Goal: Find specific page/section

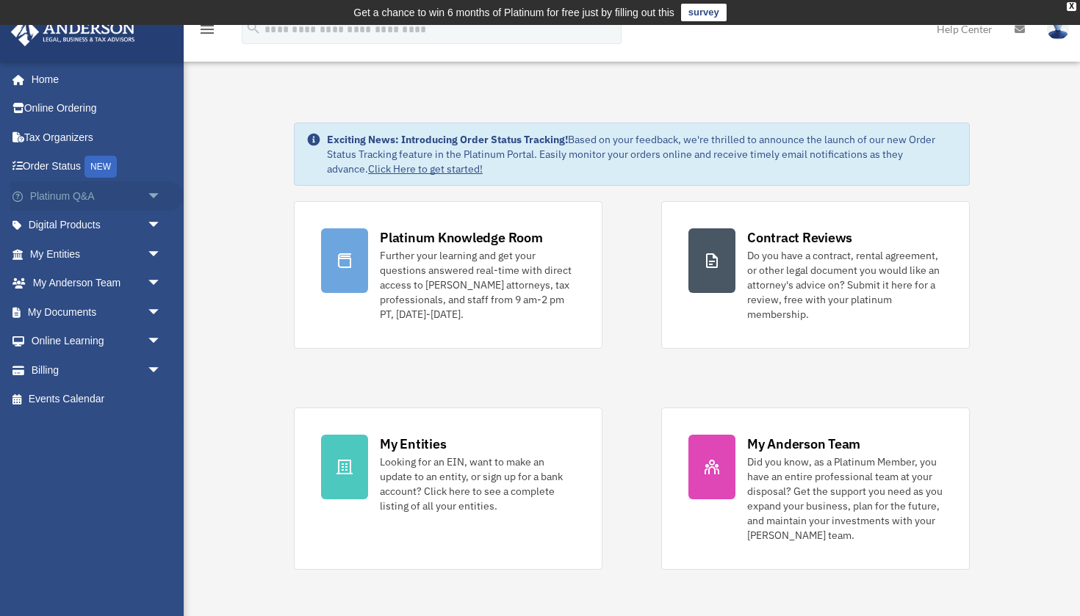
click at [81, 187] on link "Platinum Q&A arrow_drop_down" at bounding box center [96, 195] width 173 height 29
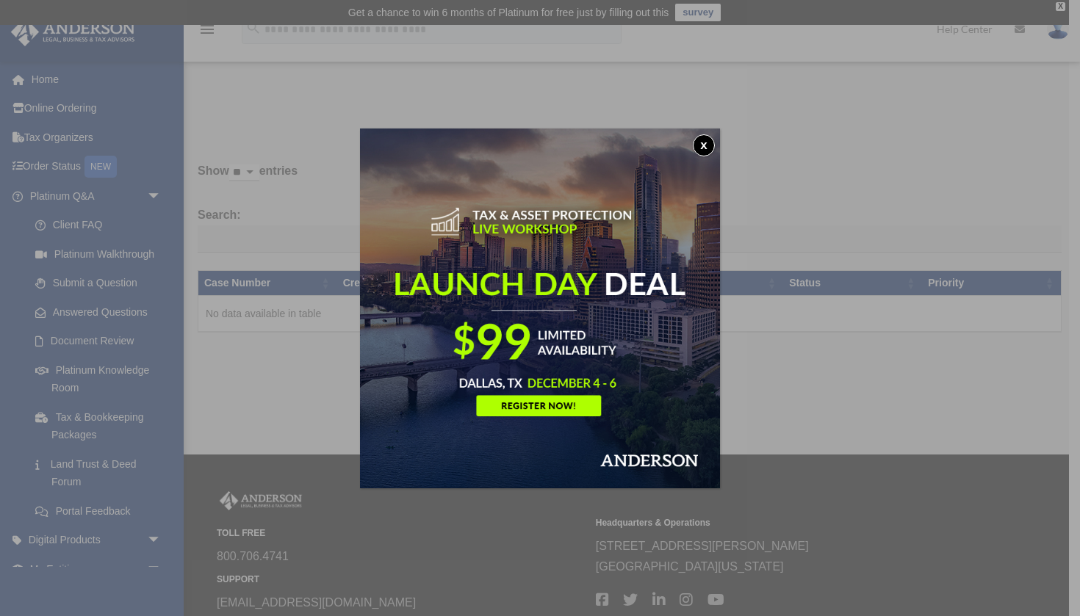
click at [699, 136] on button "x" at bounding box center [704, 145] width 22 height 22
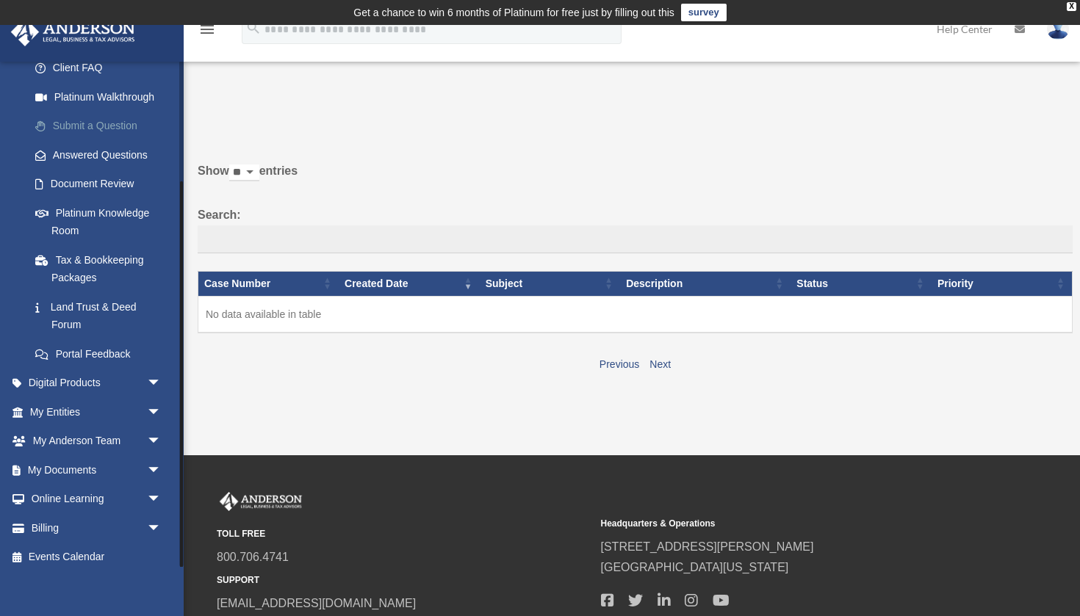
scroll to position [156, 0]
click at [87, 374] on link "Digital Products arrow_drop_down" at bounding box center [96, 383] width 173 height 29
click at [155, 372] on span "arrow_drop_down" at bounding box center [161, 384] width 29 height 30
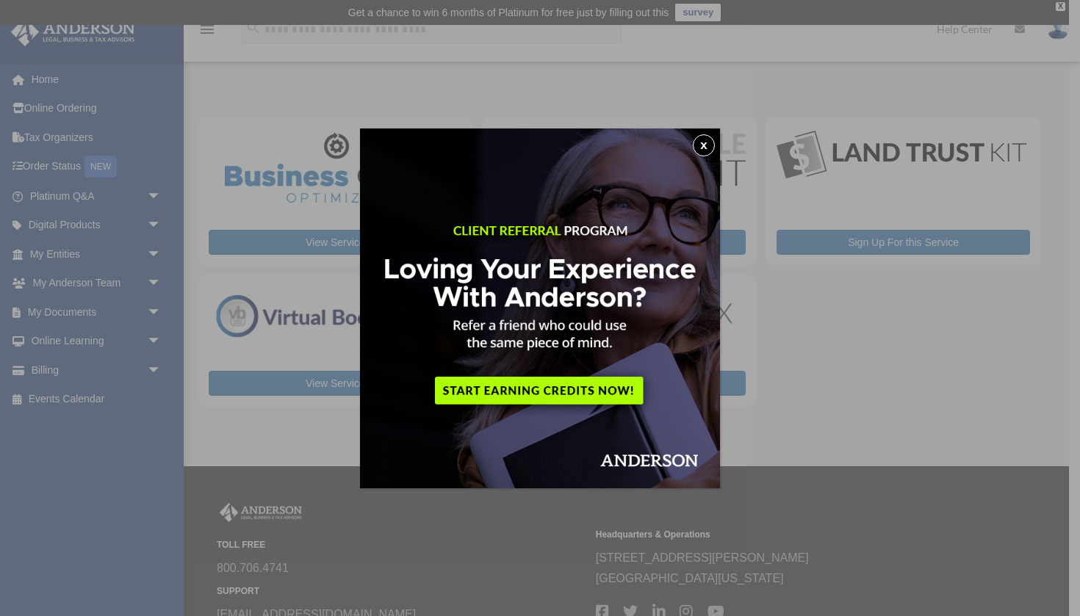
click at [703, 138] on button "x" at bounding box center [704, 145] width 22 height 22
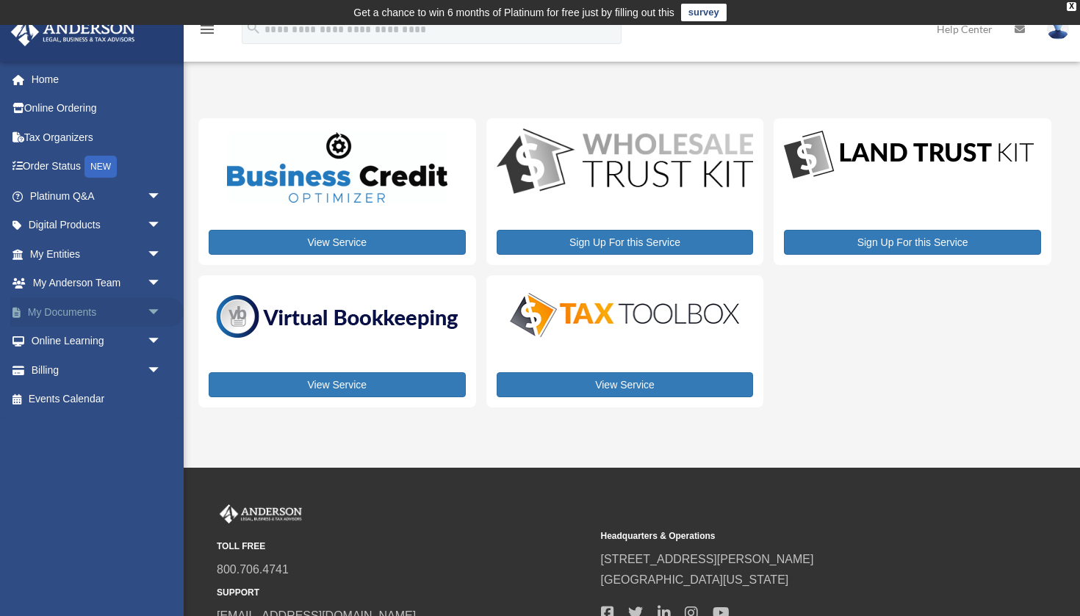
click at [126, 302] on link "My Documents arrow_drop_down" at bounding box center [96, 311] width 173 height 29
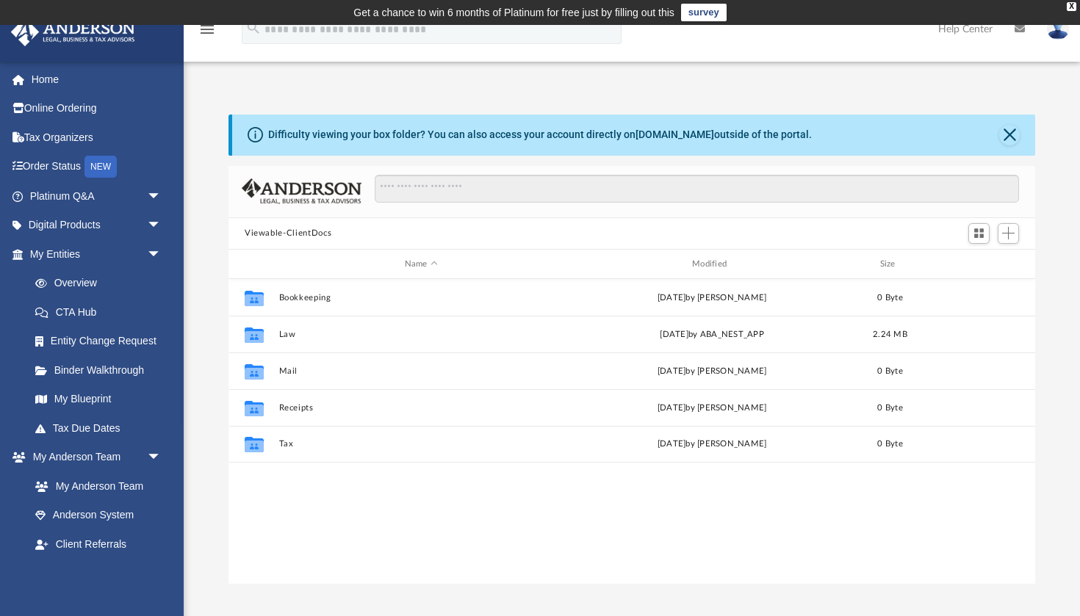
scroll to position [334, 806]
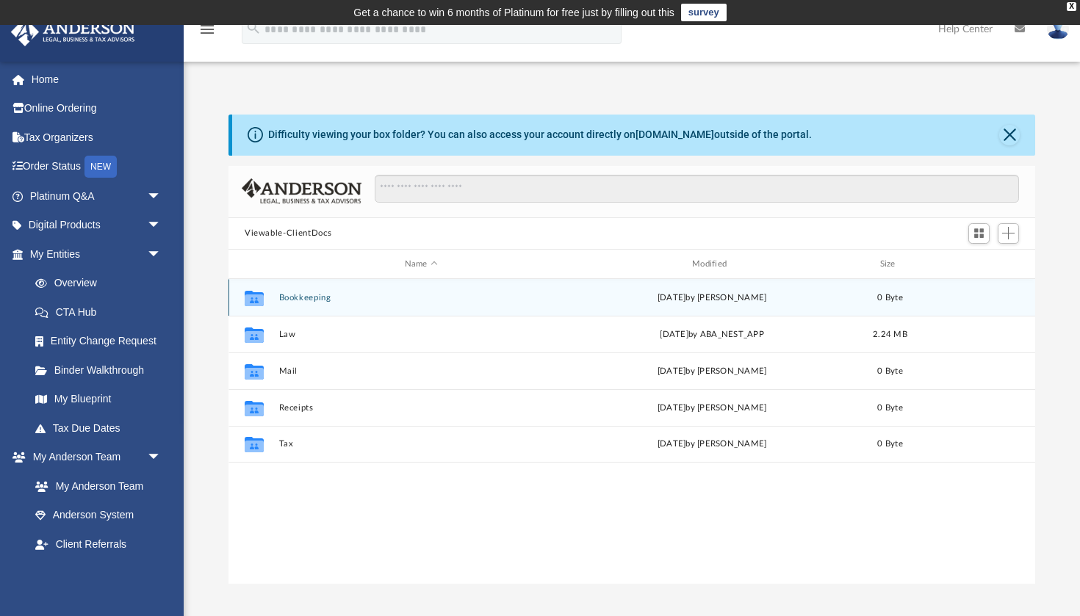
click at [294, 289] on div "Collaborated Folder Bookkeeping Sat Apr 6 2024 by Charles Rogler 0 Byte" at bounding box center [631, 297] width 806 height 37
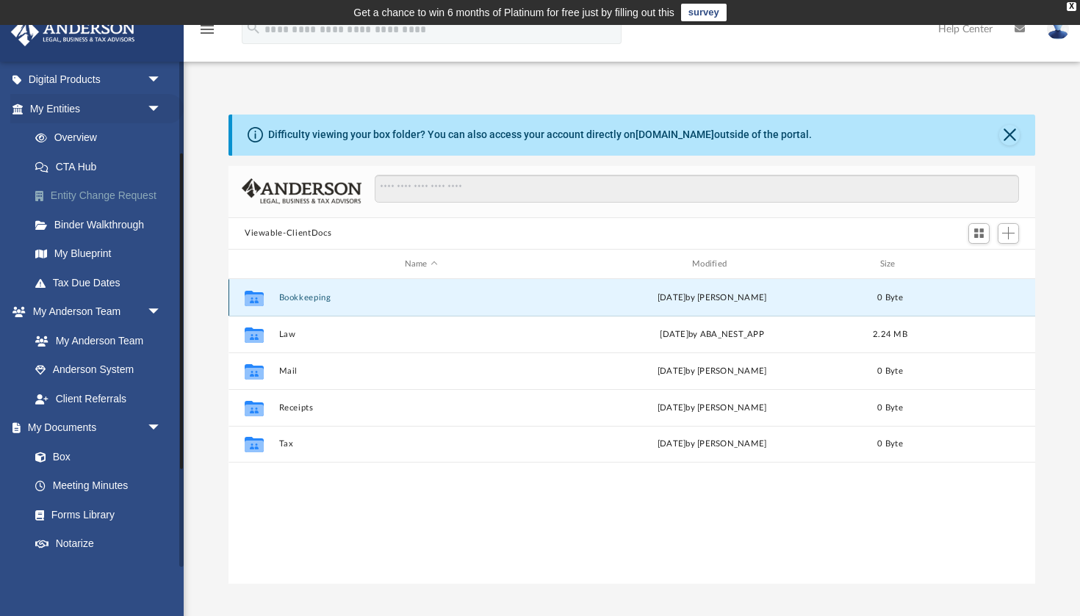
scroll to position [148, 0]
